Goal: Information Seeking & Learning: Learn about a topic

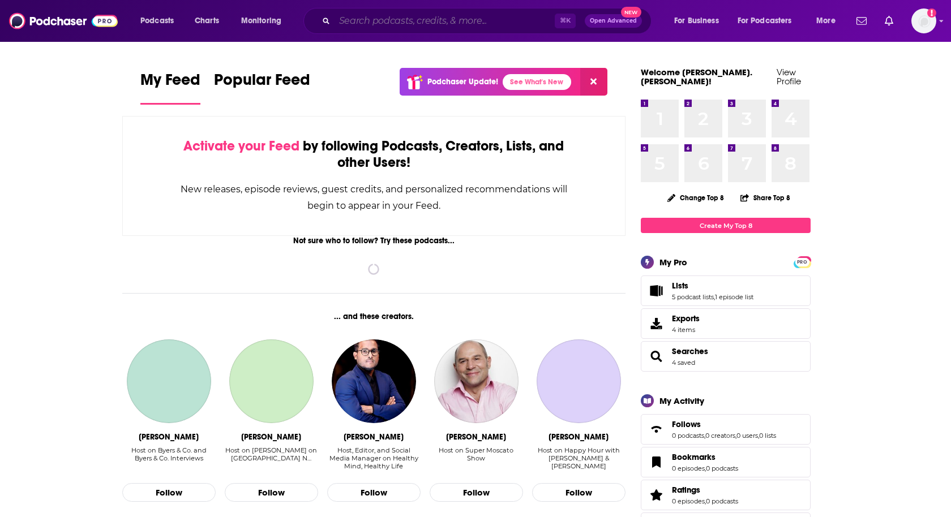
click at [364, 24] on input "Search podcasts, credits, & more..." at bounding box center [445, 21] width 220 height 18
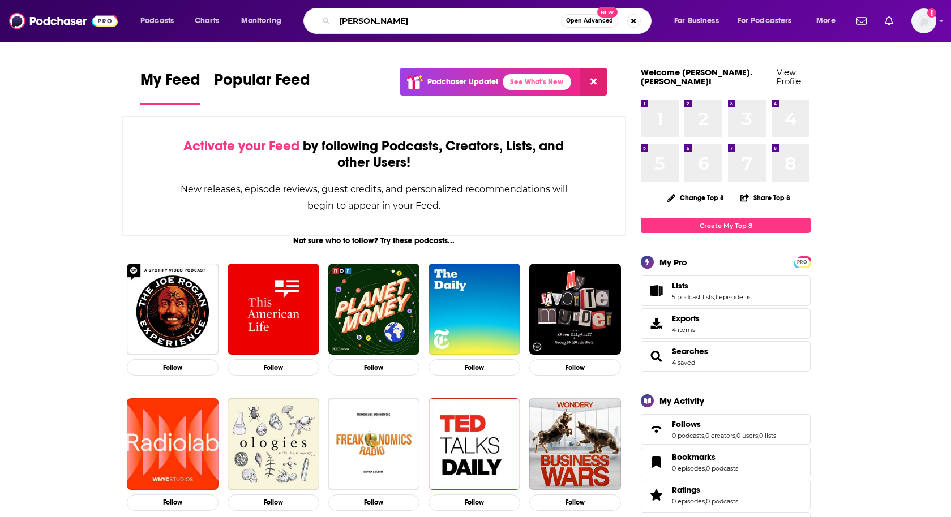
type input "[PERSON_NAME]"
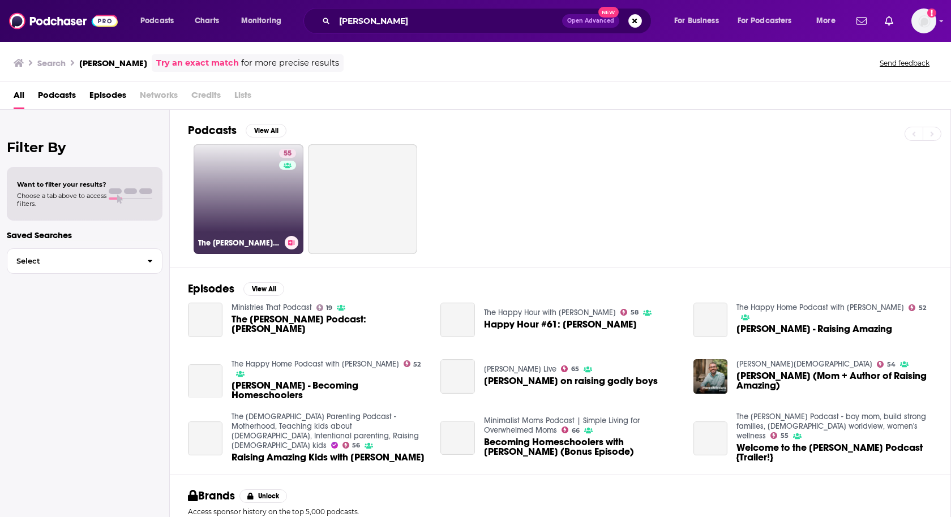
click at [221, 178] on link "55 The [PERSON_NAME] Podcast - boy mom, build strong families, [DEMOGRAPHIC_DAT…" at bounding box center [249, 199] width 110 height 110
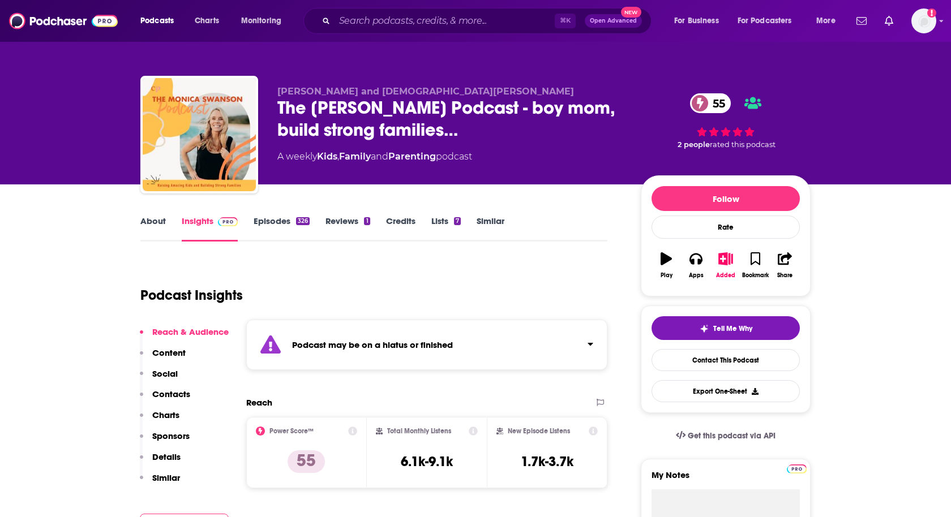
click at [271, 225] on link "Episodes 326" at bounding box center [282, 229] width 56 height 26
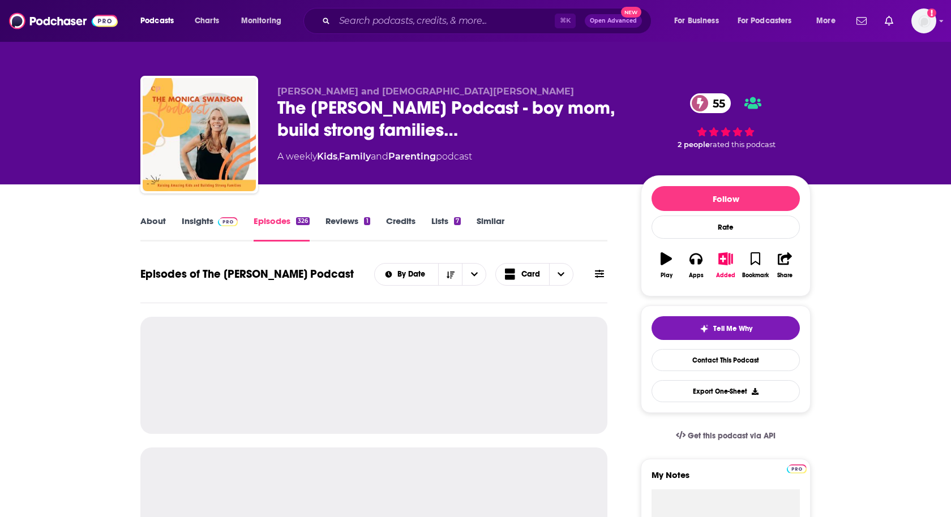
click at [198, 225] on link "Insights" at bounding box center [210, 229] width 56 height 26
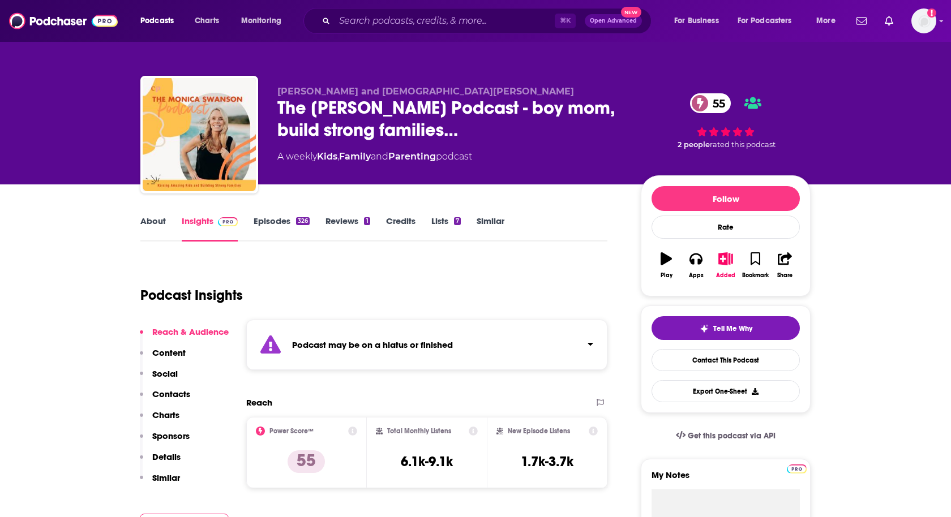
click at [284, 222] on link "Episodes 326" at bounding box center [282, 229] width 56 height 26
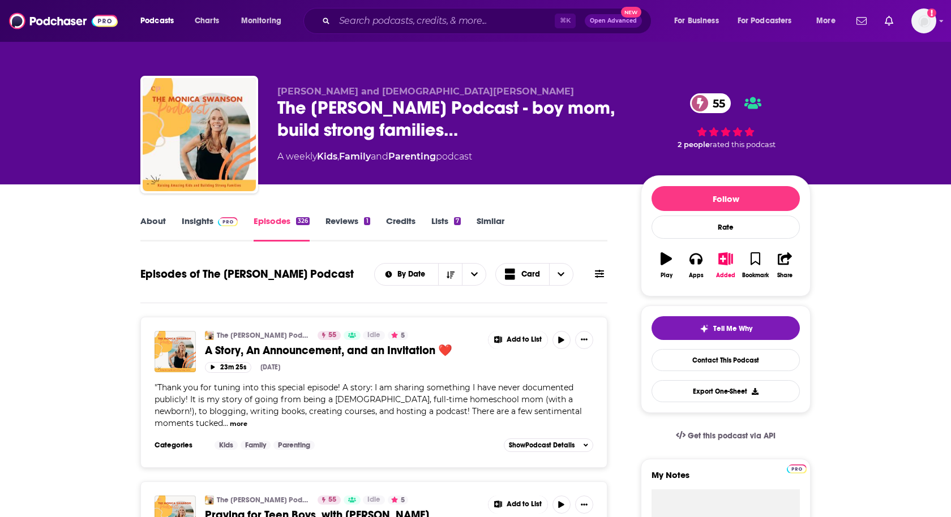
click at [151, 228] on link "About" at bounding box center [152, 229] width 25 height 26
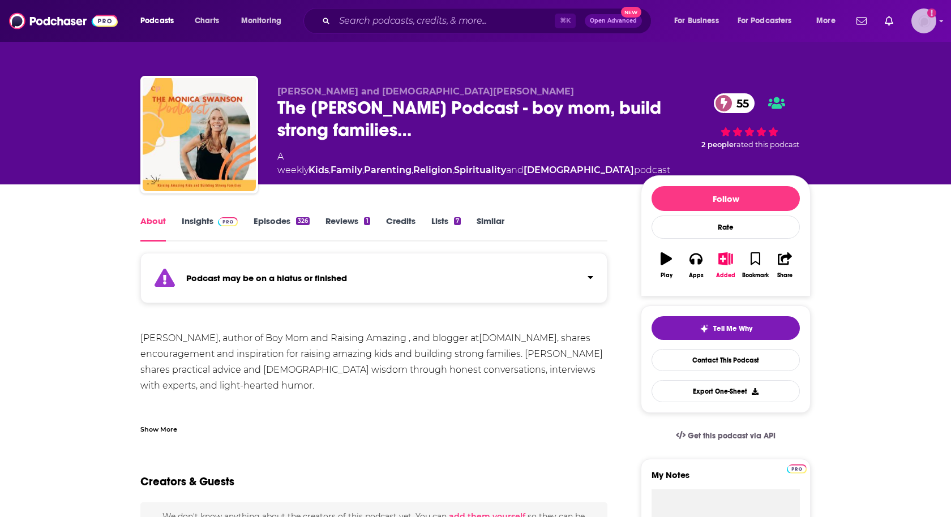
click at [918, 23] on img "Logged in as heidi.egloff" at bounding box center [923, 20] width 25 height 25
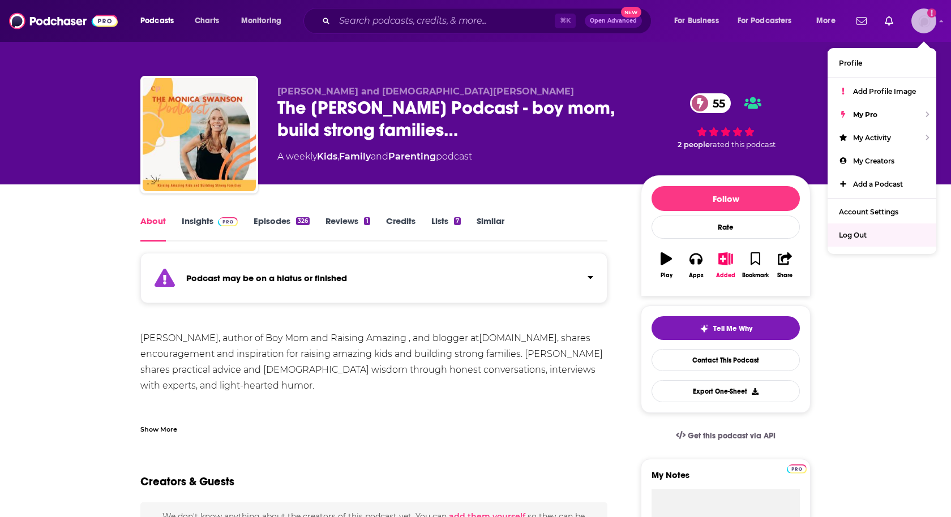
click at [853, 235] on span "Log Out" at bounding box center [853, 235] width 28 height 8
